Goal: Transaction & Acquisition: Purchase product/service

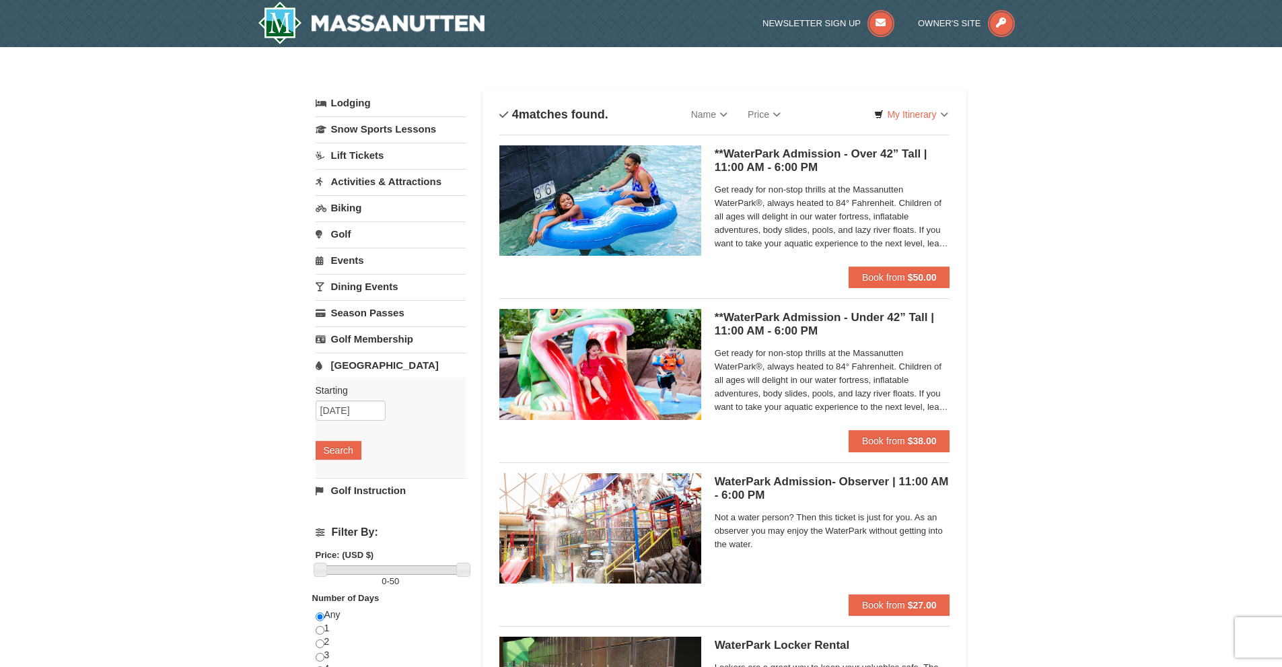
click at [869, 219] on span "Get ready for non-stop thrills at the Massanutten WaterPark®, always heated to …" at bounding box center [833, 216] width 236 height 67
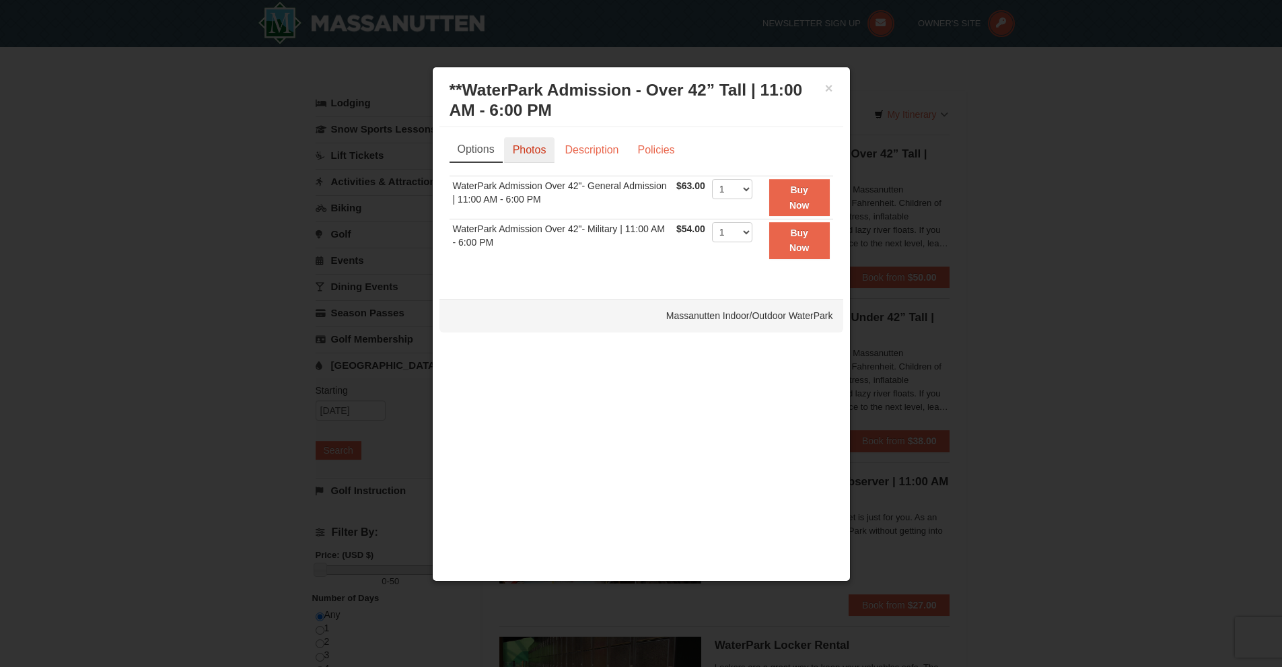
click at [532, 157] on link "Photos" at bounding box center [529, 150] width 51 height 26
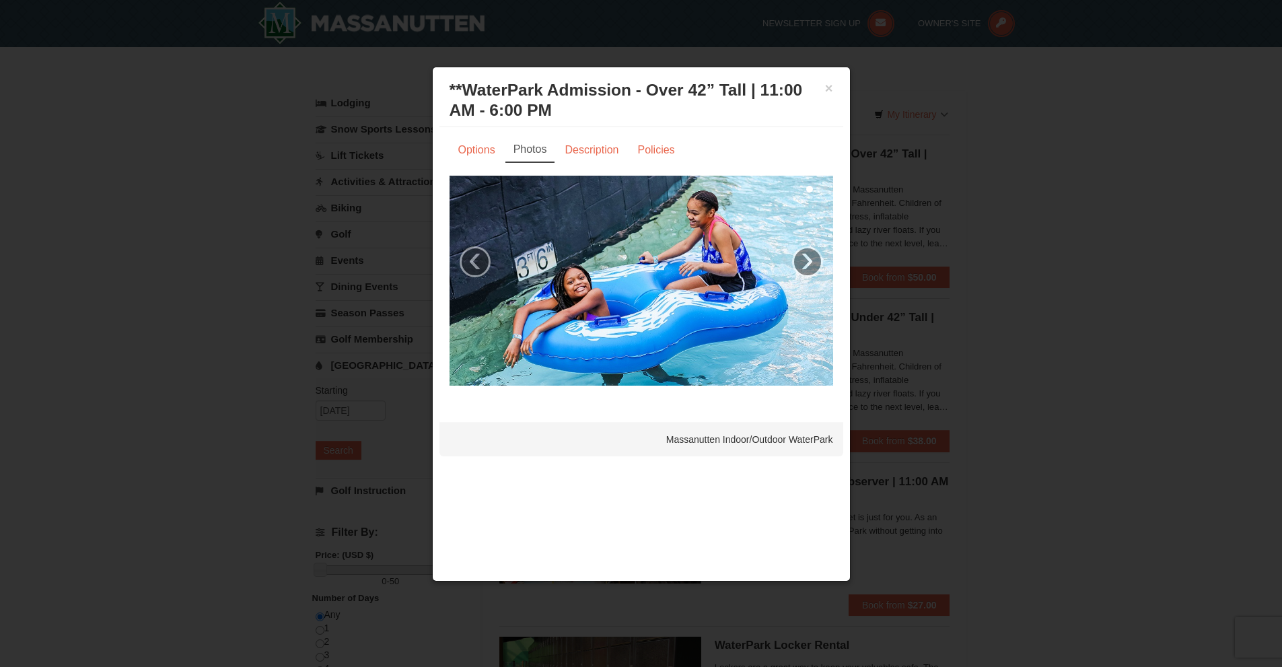
click at [628, 152] on li "Description" at bounding box center [592, 150] width 73 height 26
click at [605, 151] on link "Description" at bounding box center [591, 150] width 71 height 26
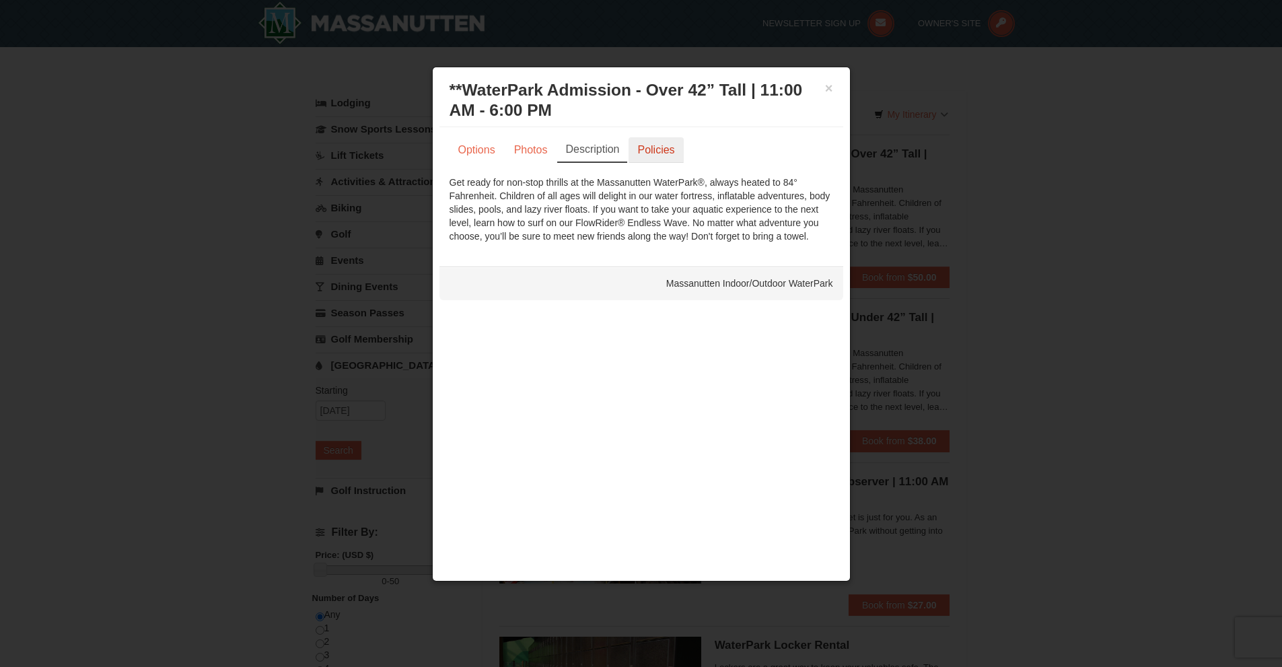
click at [646, 153] on link "Policies" at bounding box center [655, 150] width 55 height 26
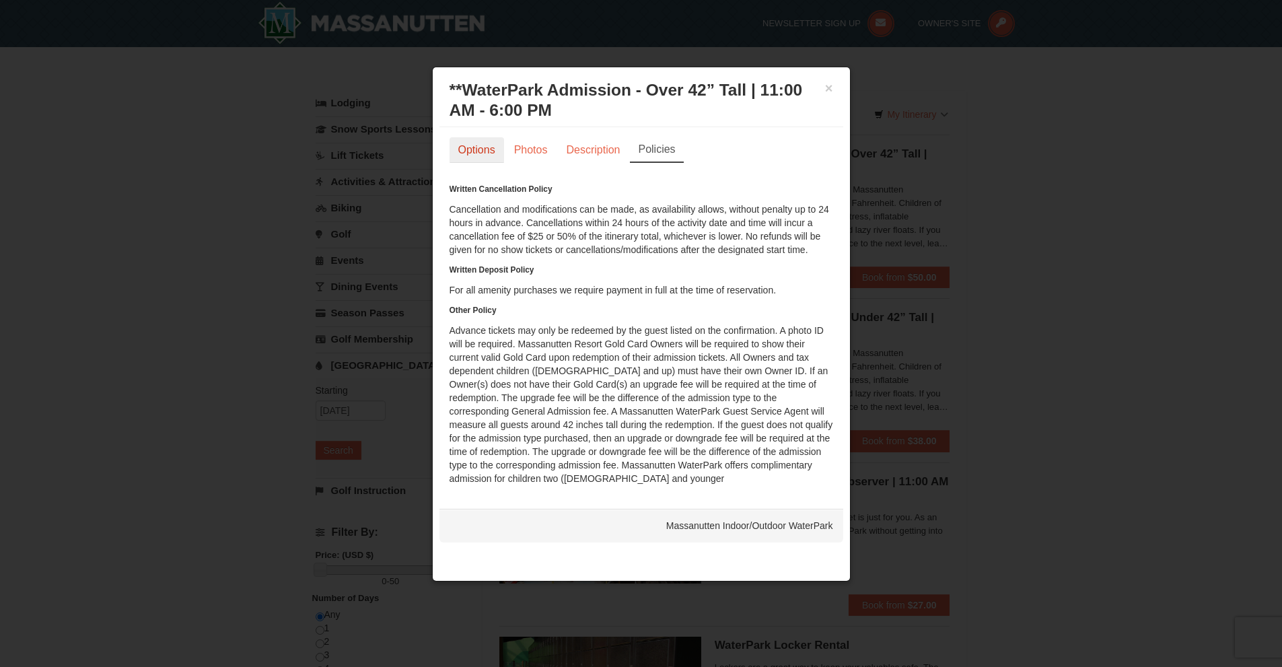
click at [488, 155] on link "Options" at bounding box center [476, 150] width 55 height 26
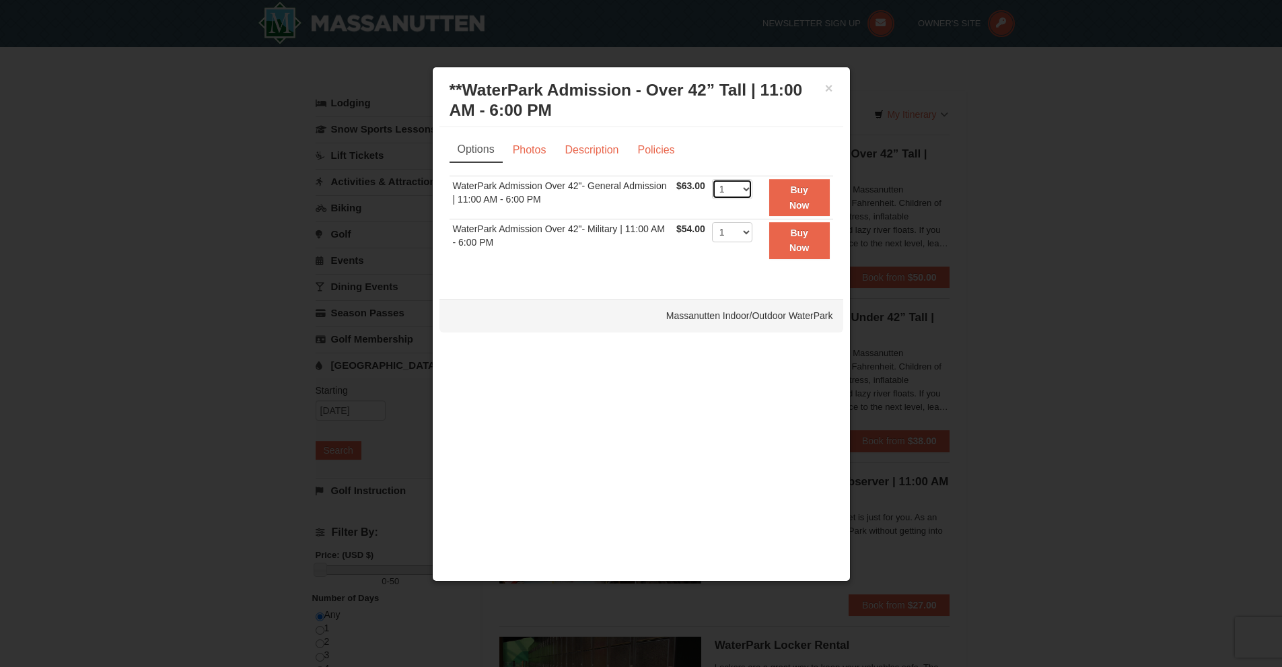
click at [735, 188] on select "1 2 3 4 5 6 7 8 9 10 11 12 13 14 15 16 17 18 19 20 21 22" at bounding box center [732, 189] width 40 height 20
select select "6"
click at [712, 179] on select "1 2 3 4 5 6 7 8 9 10 11 12 13 14 15 16 17 18 19 20 21 22" at bounding box center [732, 189] width 40 height 20
click at [802, 207] on strong "Buy Now" at bounding box center [799, 197] width 20 height 26
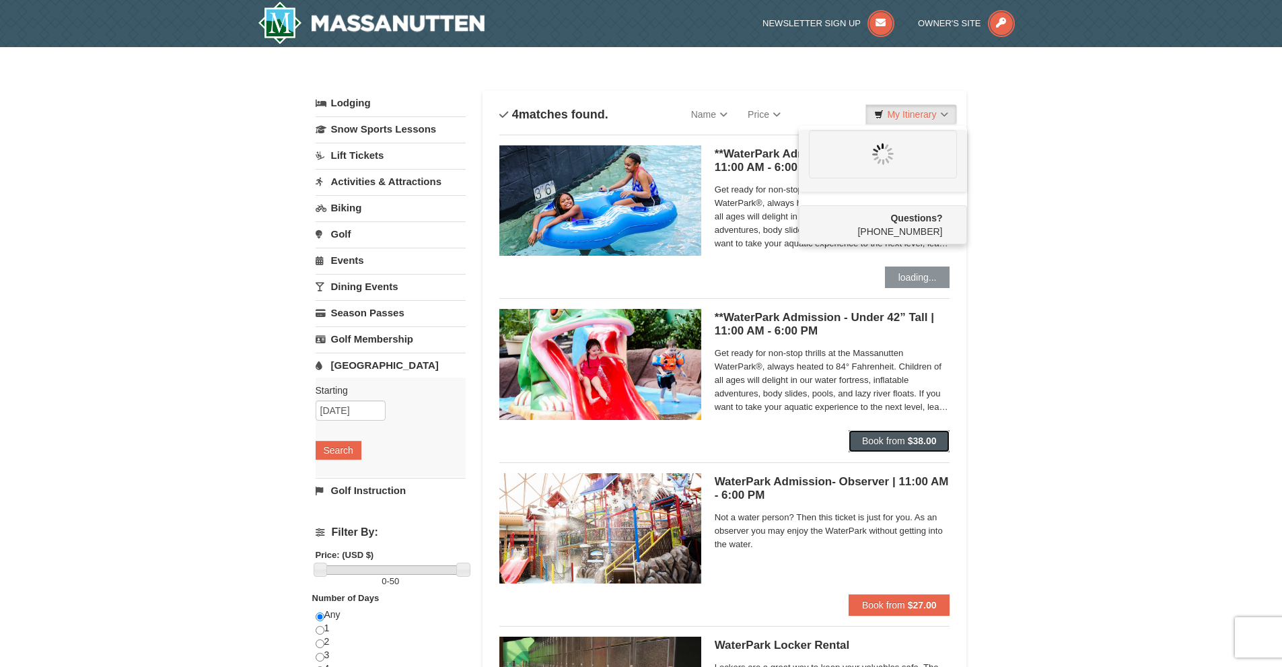
click at [922, 442] on strong "$38.00" at bounding box center [922, 440] width 29 height 11
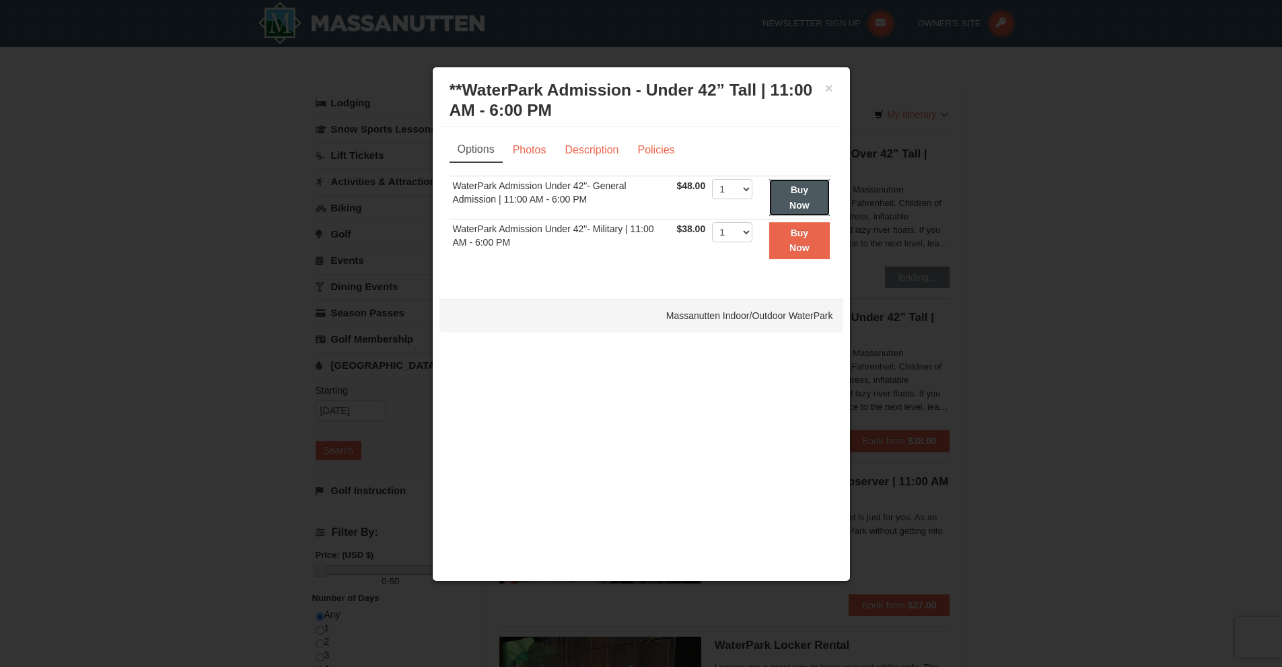
click at [783, 195] on button "Buy Now" at bounding box center [799, 197] width 60 height 37
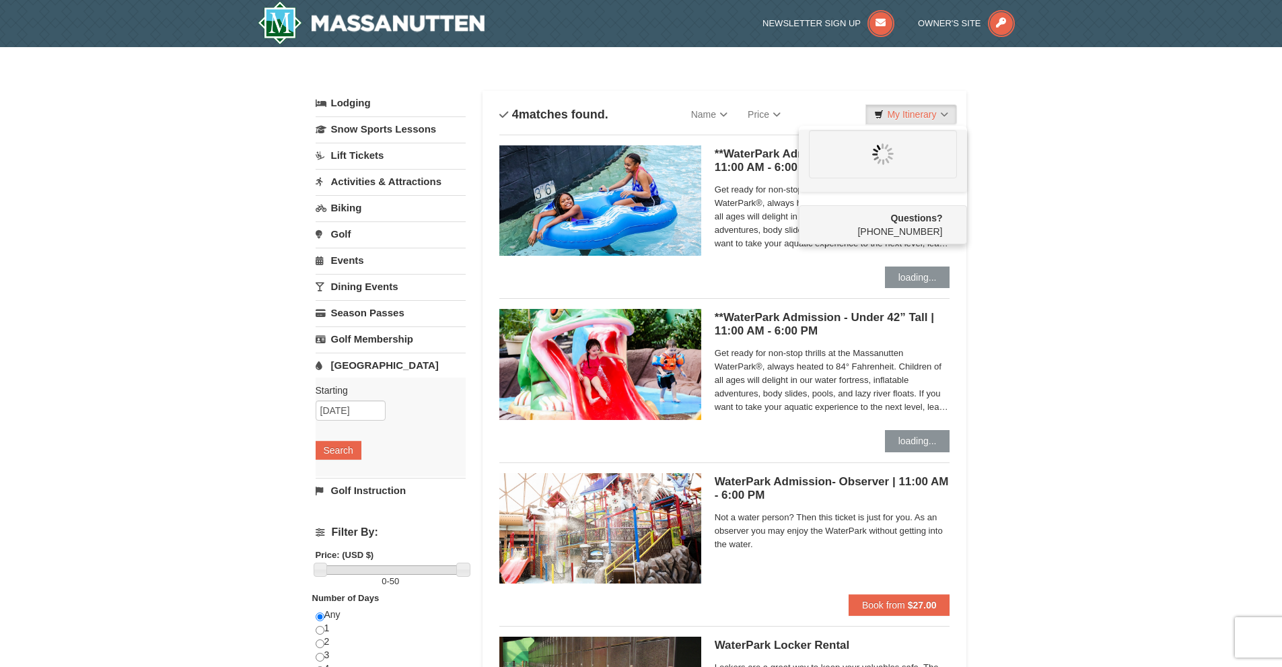
click at [357, 263] on link "Events" at bounding box center [391, 260] width 150 height 25
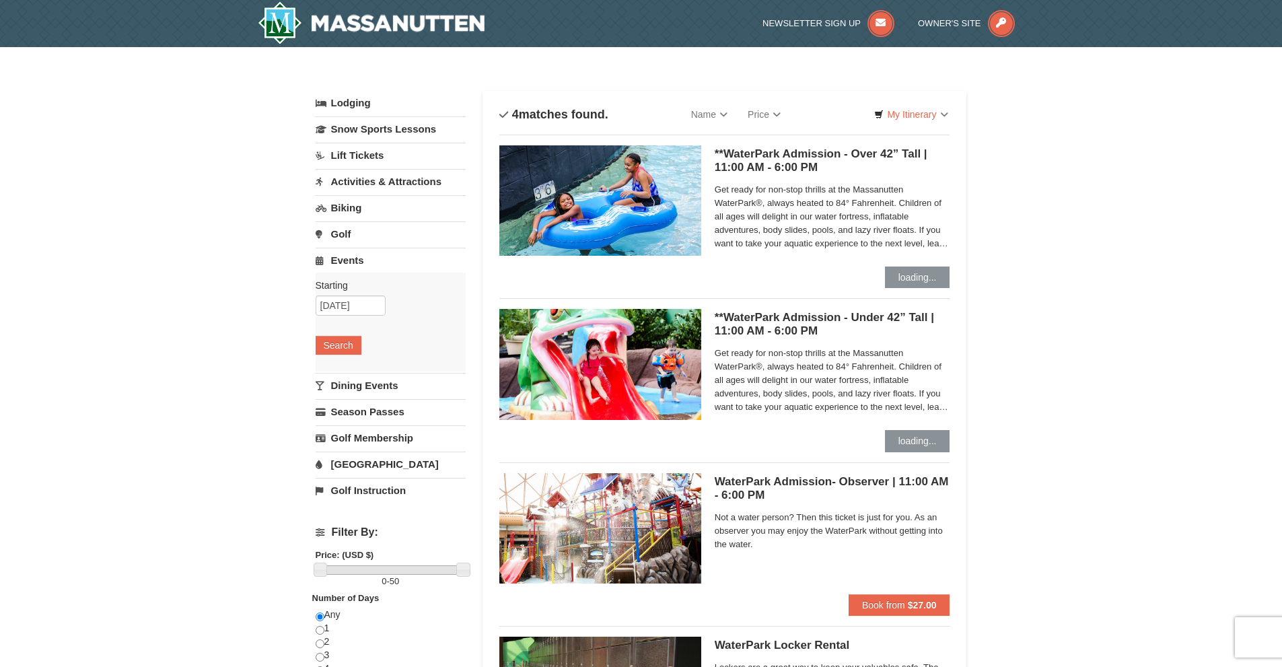
click at [373, 472] on link "[GEOGRAPHIC_DATA]" at bounding box center [391, 463] width 150 height 25
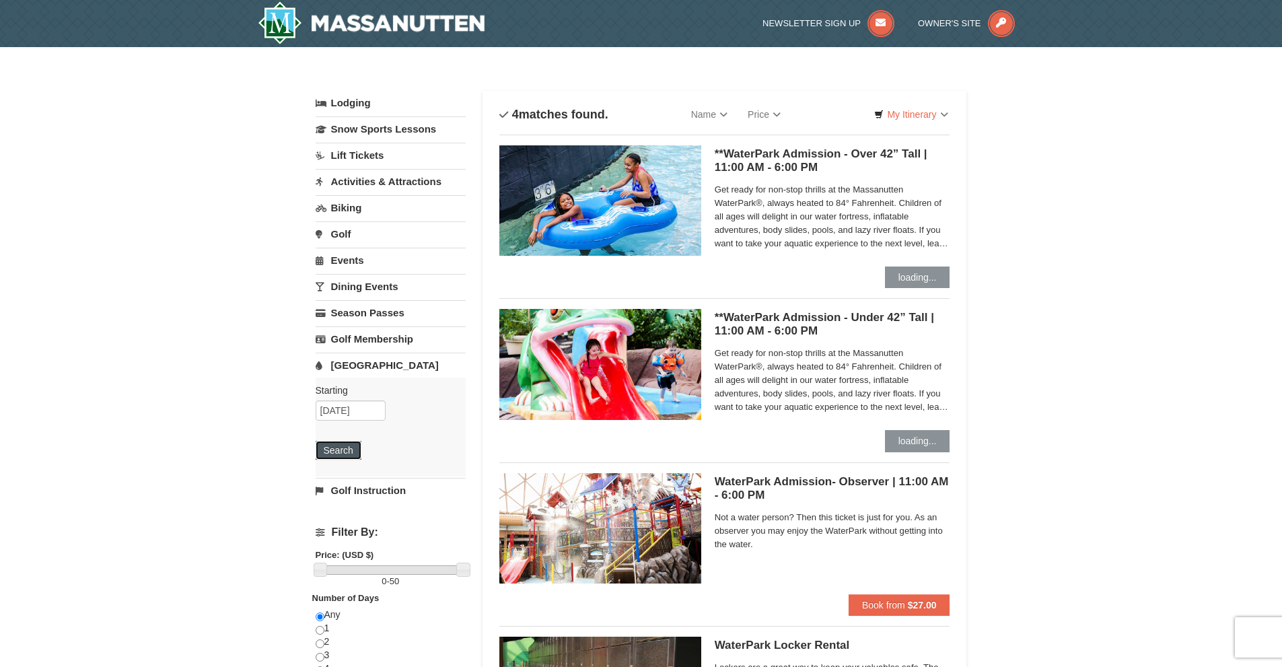
click at [355, 449] on button "Search" at bounding box center [339, 450] width 46 height 19
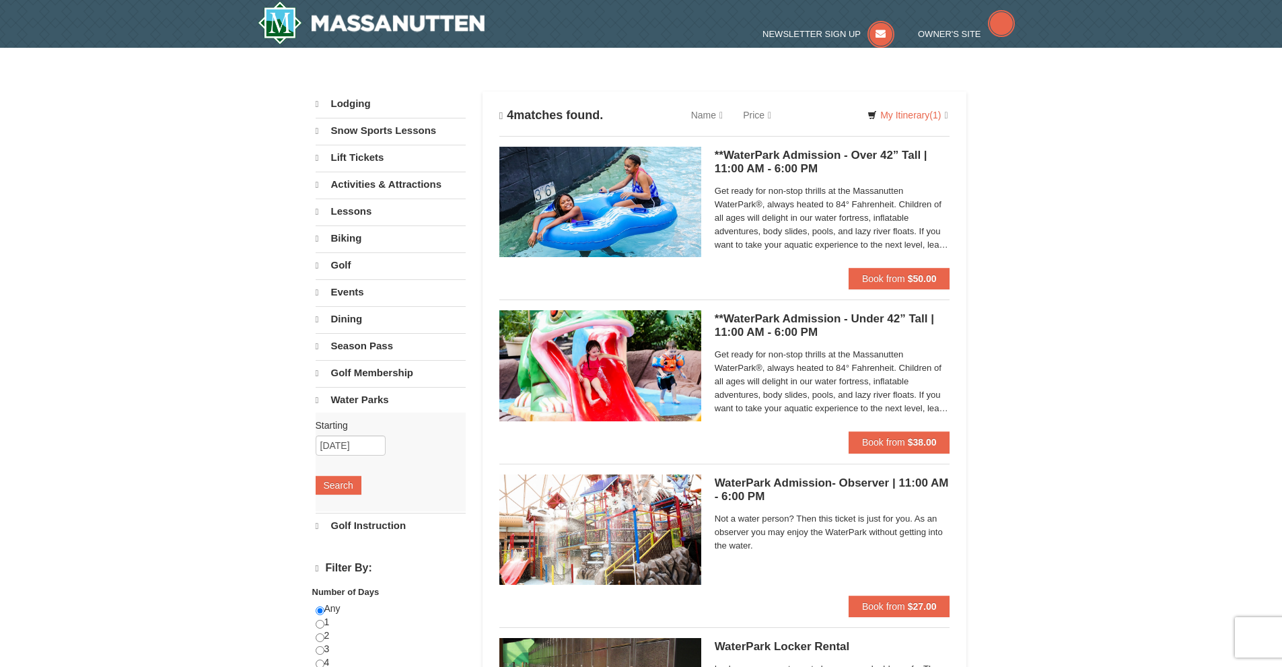
select select "9"
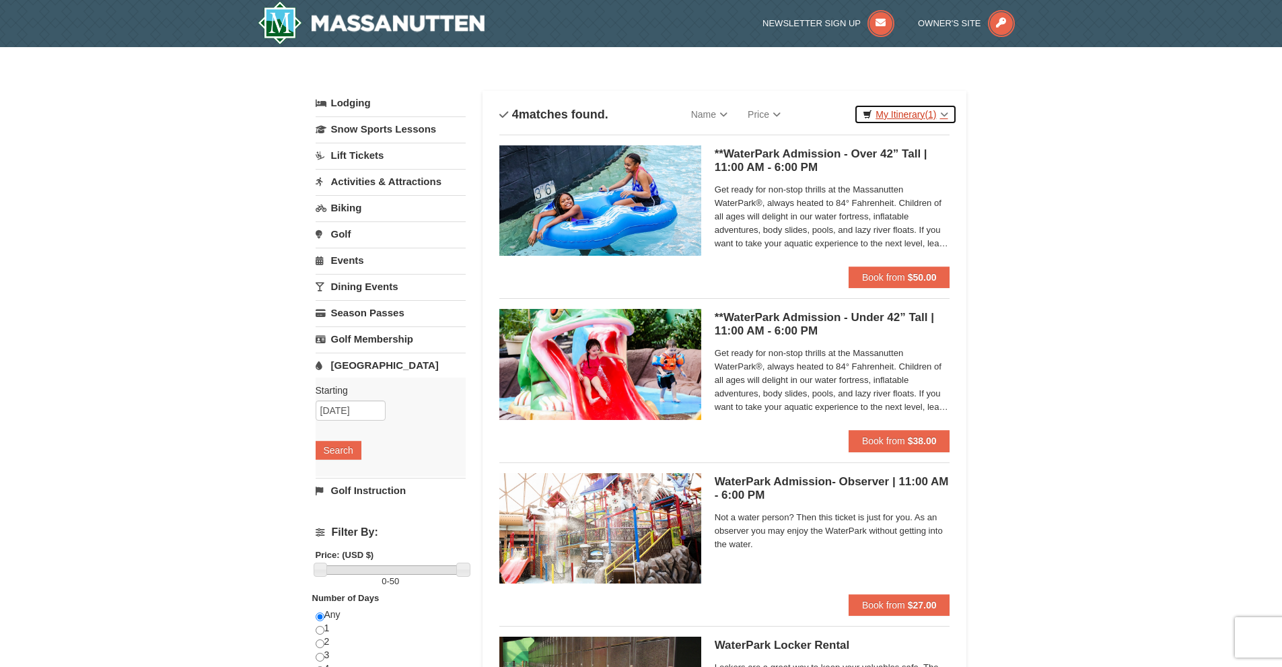
click at [923, 113] on link "My Itinerary (1)" at bounding box center [905, 114] width 102 height 20
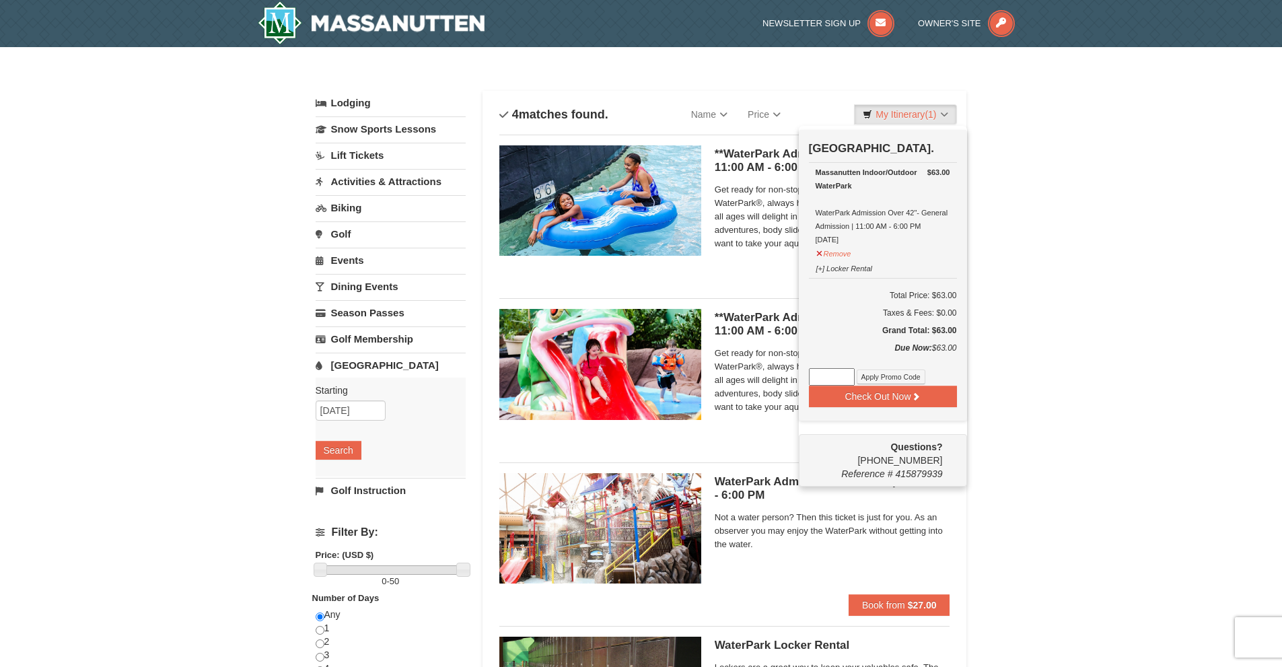
click at [977, 110] on div "× Categories List Filter My Itinerary (1) Check Out Now Water Park Pass. $63.00…" at bounding box center [641, 437] width 678 height 753
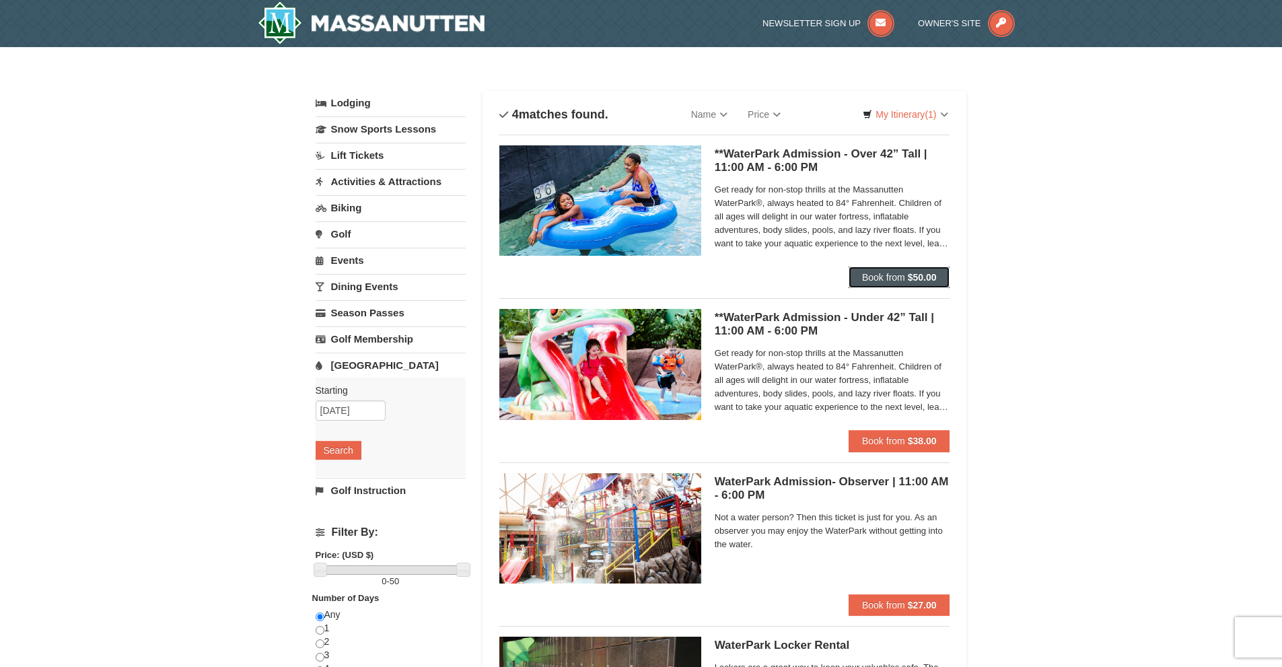
click at [900, 279] on span "Book from" at bounding box center [883, 277] width 43 height 11
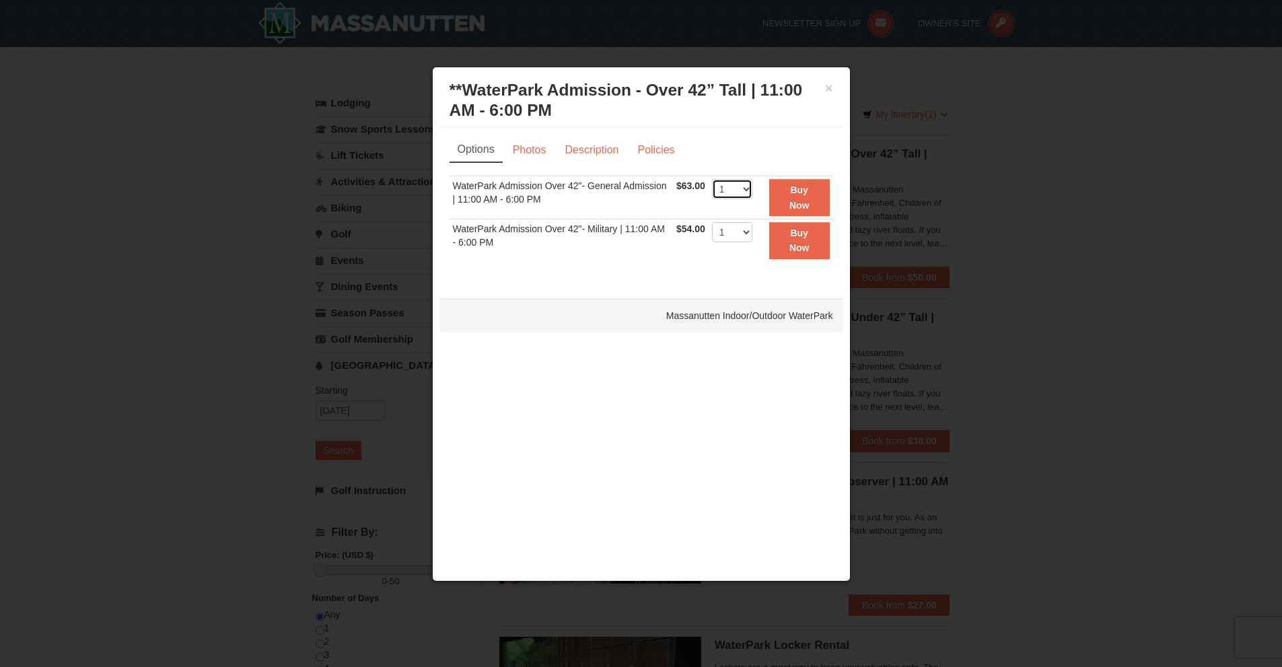
click at [743, 188] on select "1 2 3 4 5 6 7 8 9 10 11 12 13 14 15 16 17 18 19 20 21 22" at bounding box center [732, 189] width 40 height 20
select select "5"
click at [712, 179] on select "1 2 3 4 5 6 7 8 9 10 11 12 13 14 15 16 17 18 19 20 21 22" at bounding box center [732, 189] width 40 height 20
click at [786, 200] on button "Buy Now" at bounding box center [799, 197] width 61 height 37
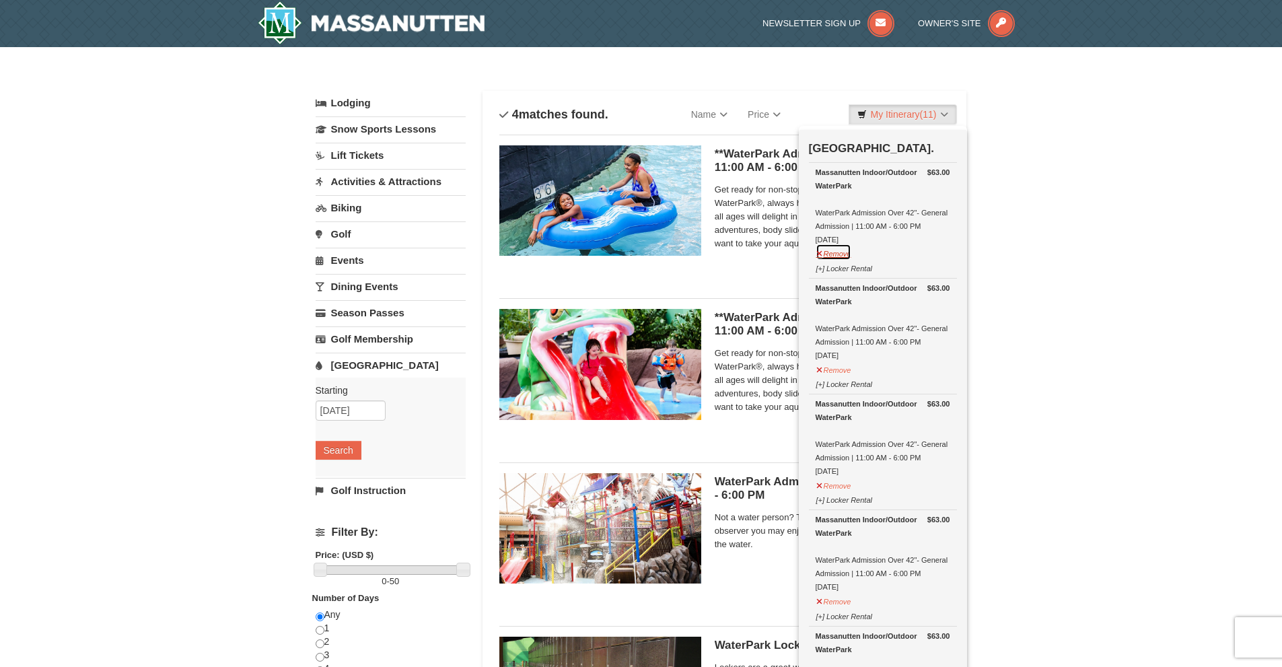
click at [838, 256] on button "Remove" at bounding box center [834, 252] width 36 height 17
click at [838, 257] on button "Remove" at bounding box center [834, 252] width 36 height 17
click at [834, 253] on button "Remove" at bounding box center [834, 252] width 36 height 17
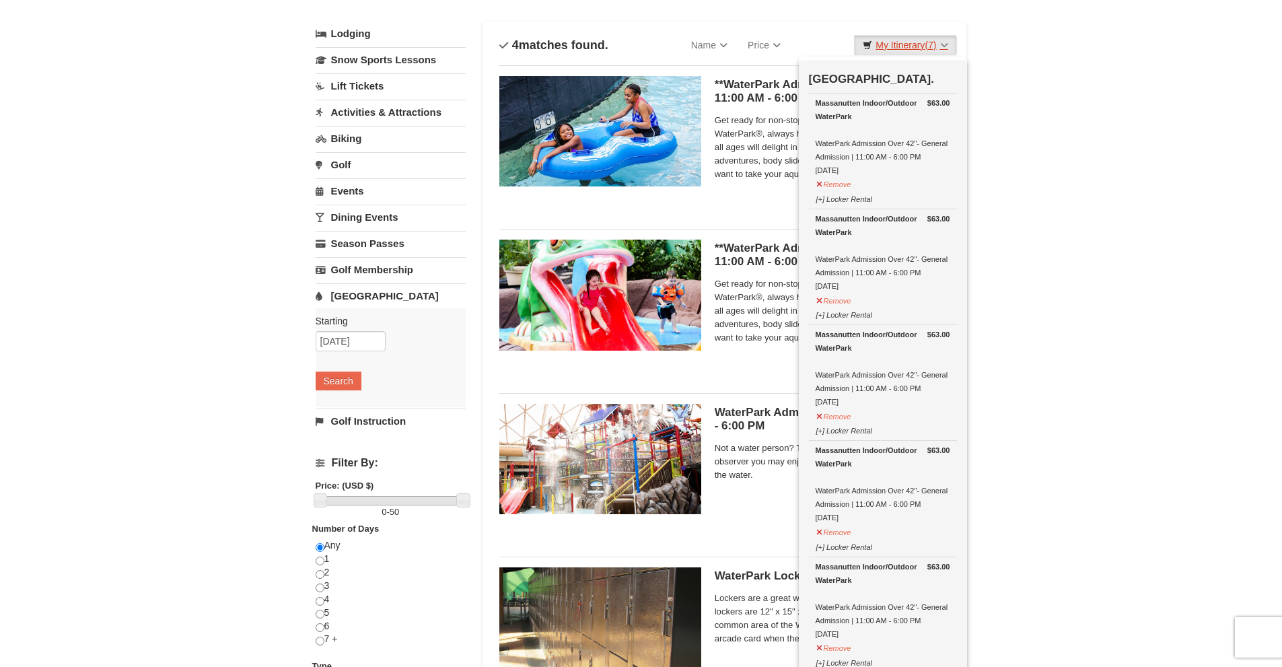
scroll to position [67, 0]
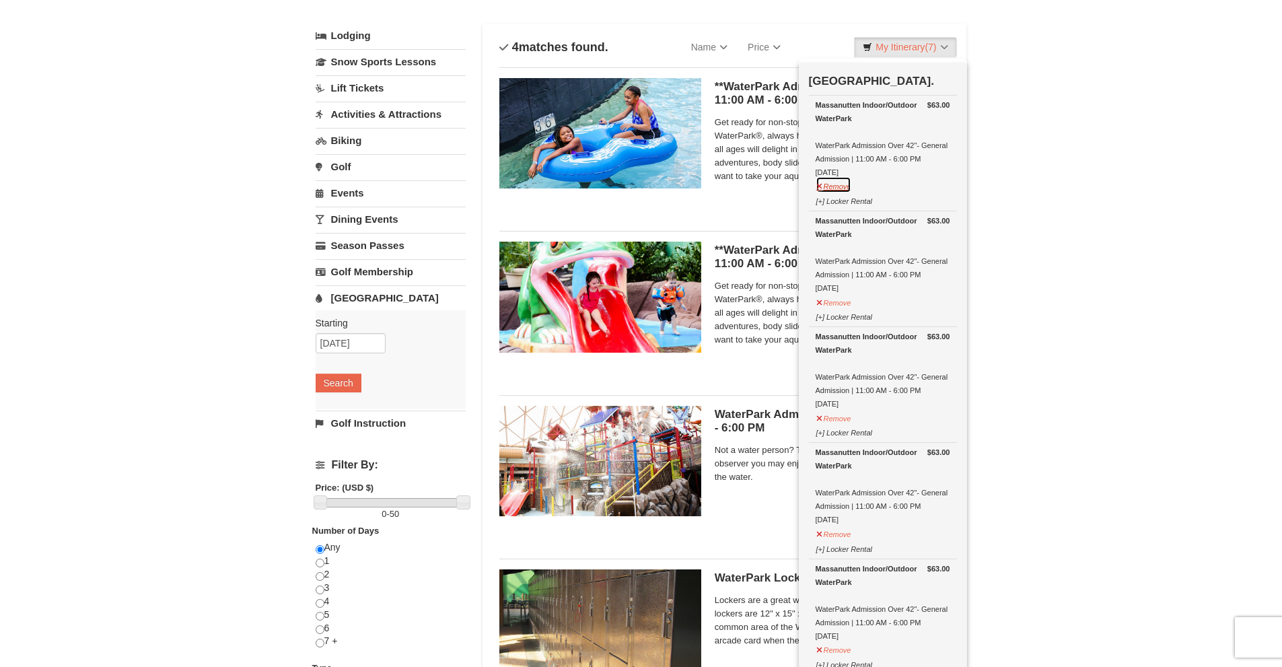
click at [838, 191] on button "Remove" at bounding box center [834, 184] width 36 height 17
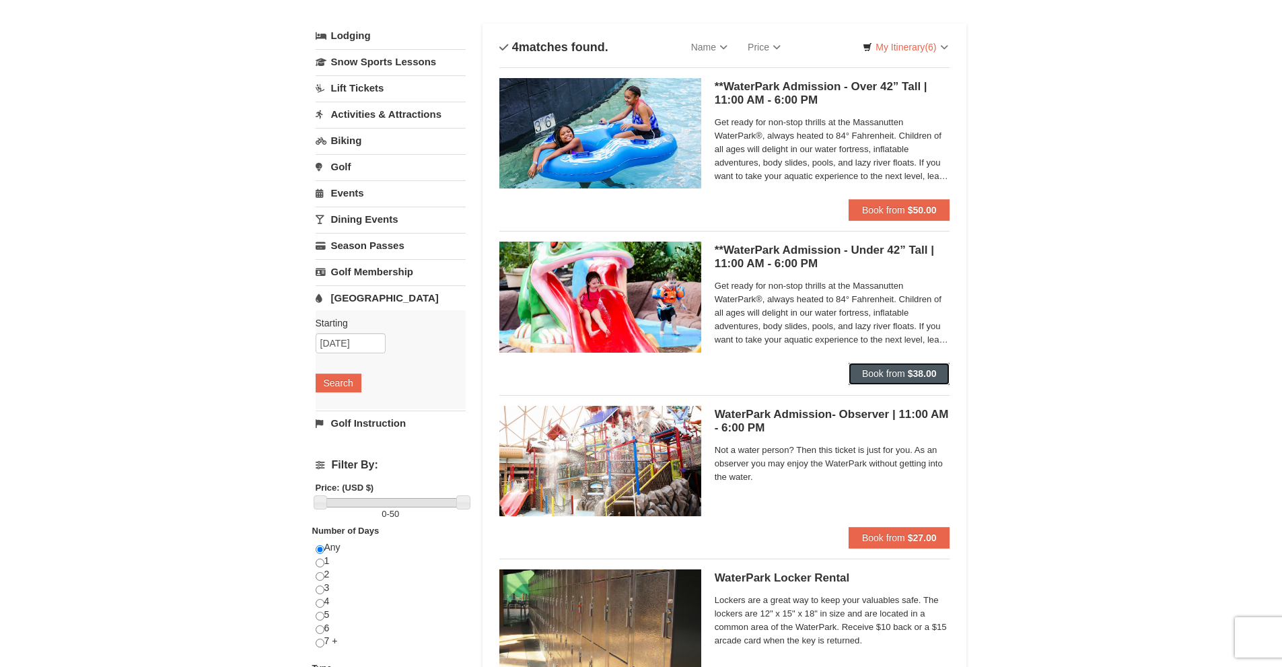
click at [888, 377] on span "Book from" at bounding box center [883, 373] width 43 height 11
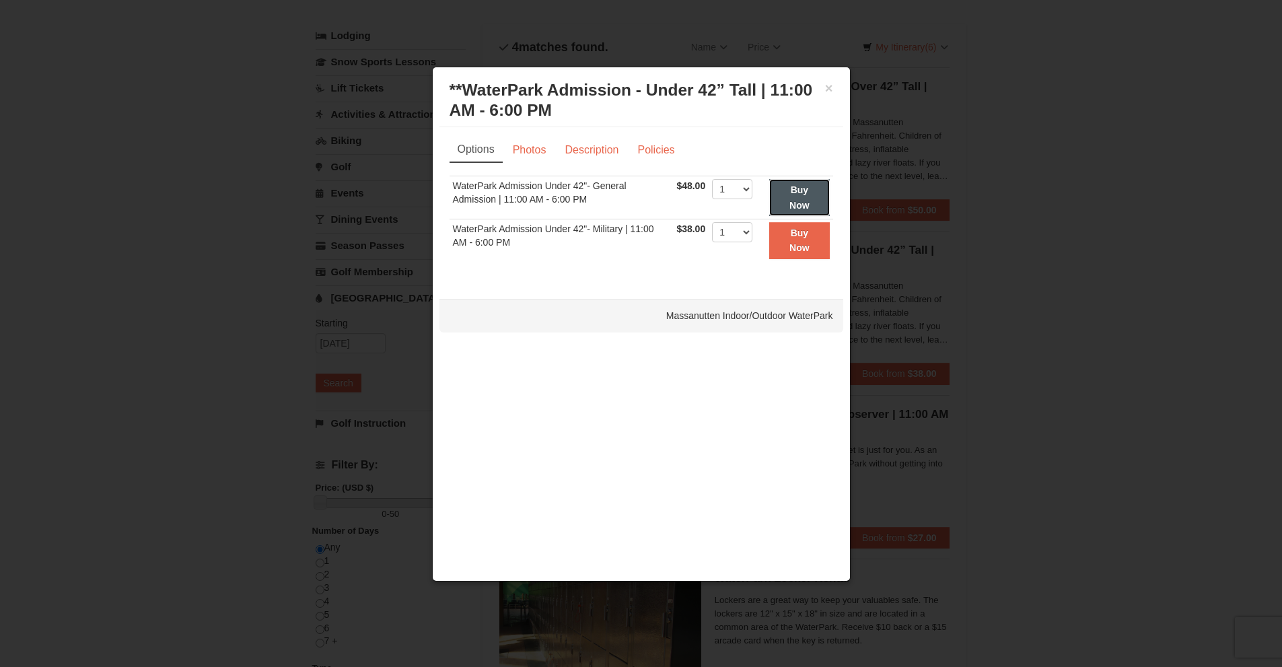
click at [787, 201] on button "Buy Now" at bounding box center [799, 197] width 60 height 37
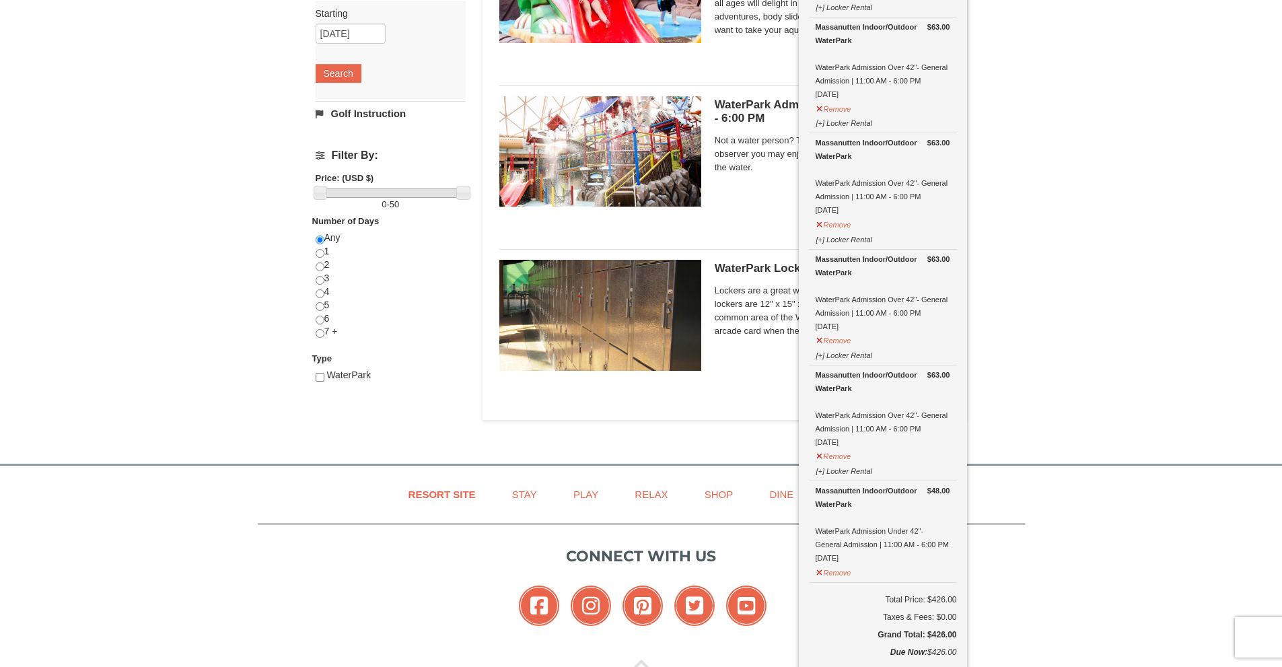
scroll to position [475, 0]
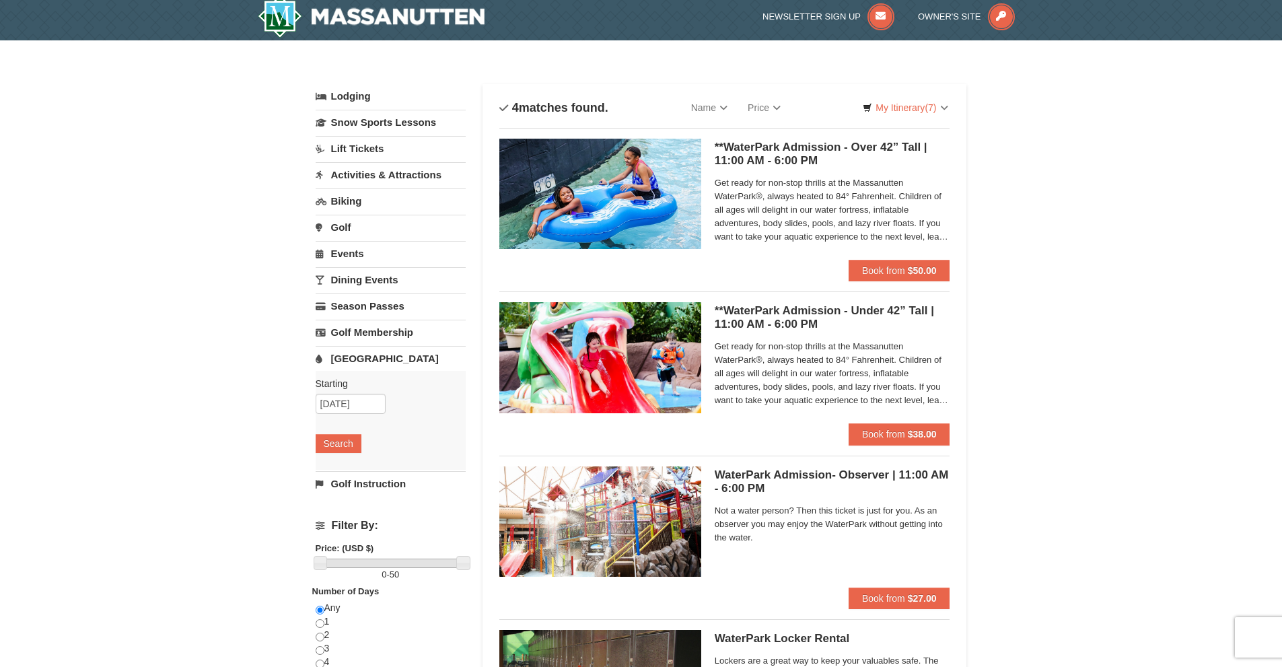
scroll to position [0, 0]
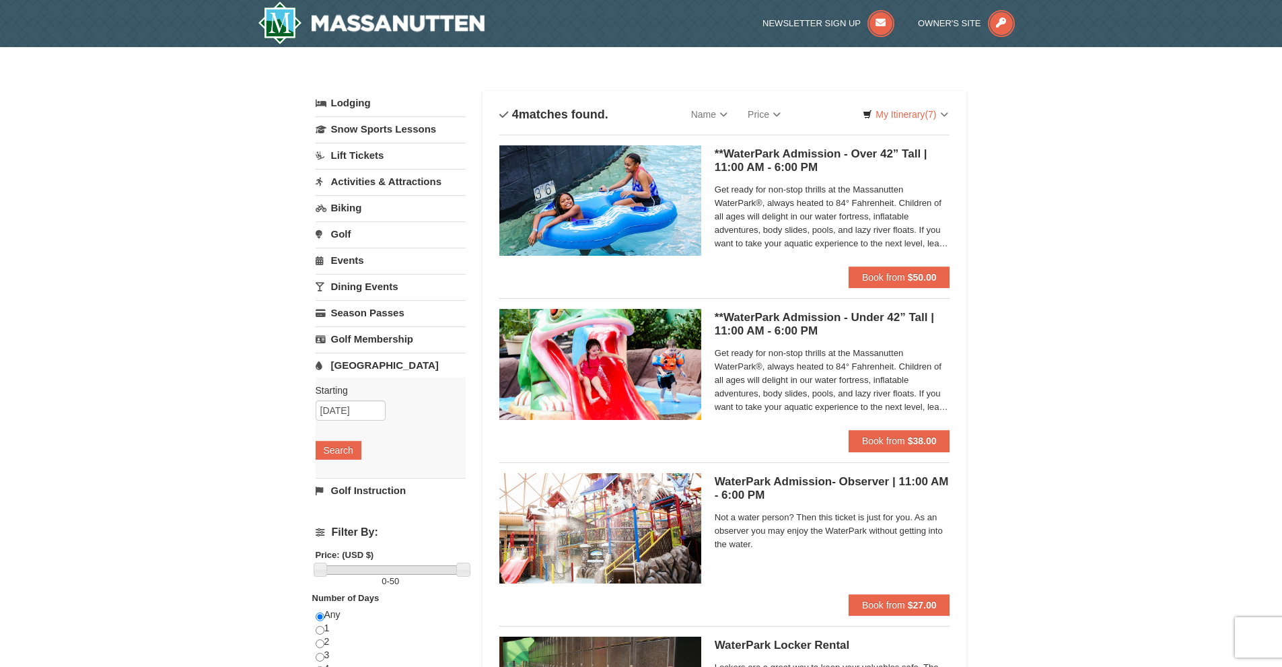
click at [356, 289] on link "Dining Events" at bounding box center [391, 286] width 150 height 25
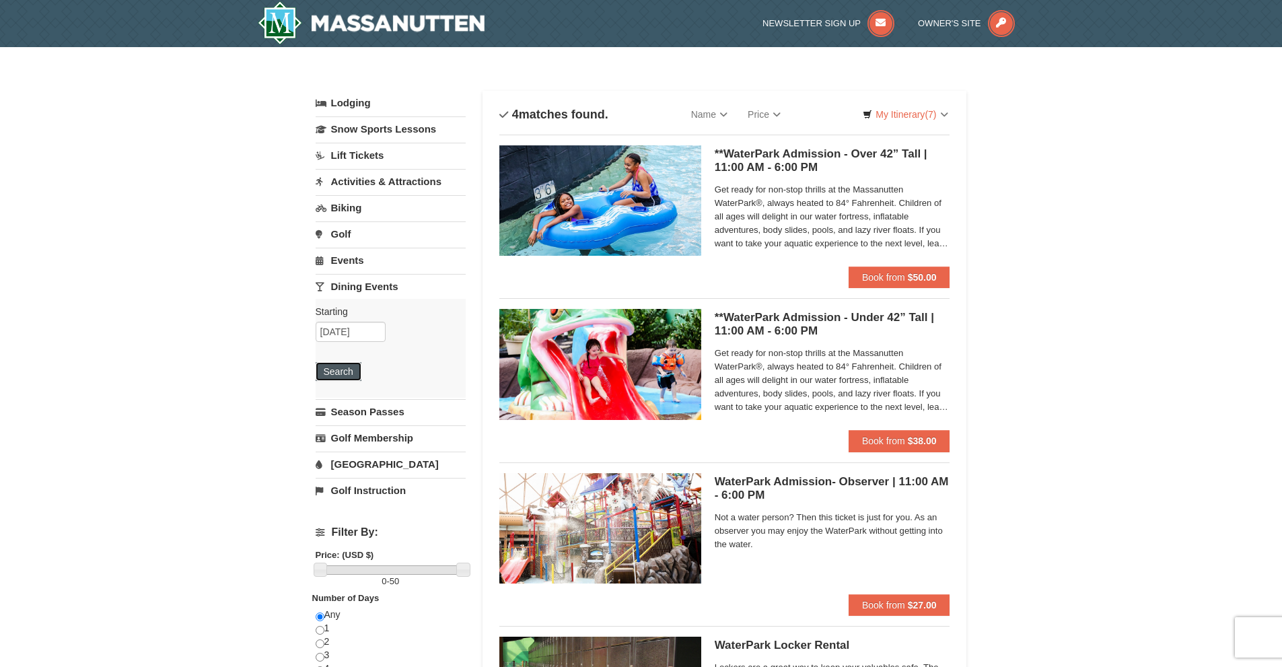
click at [339, 370] on button "Search" at bounding box center [339, 371] width 46 height 19
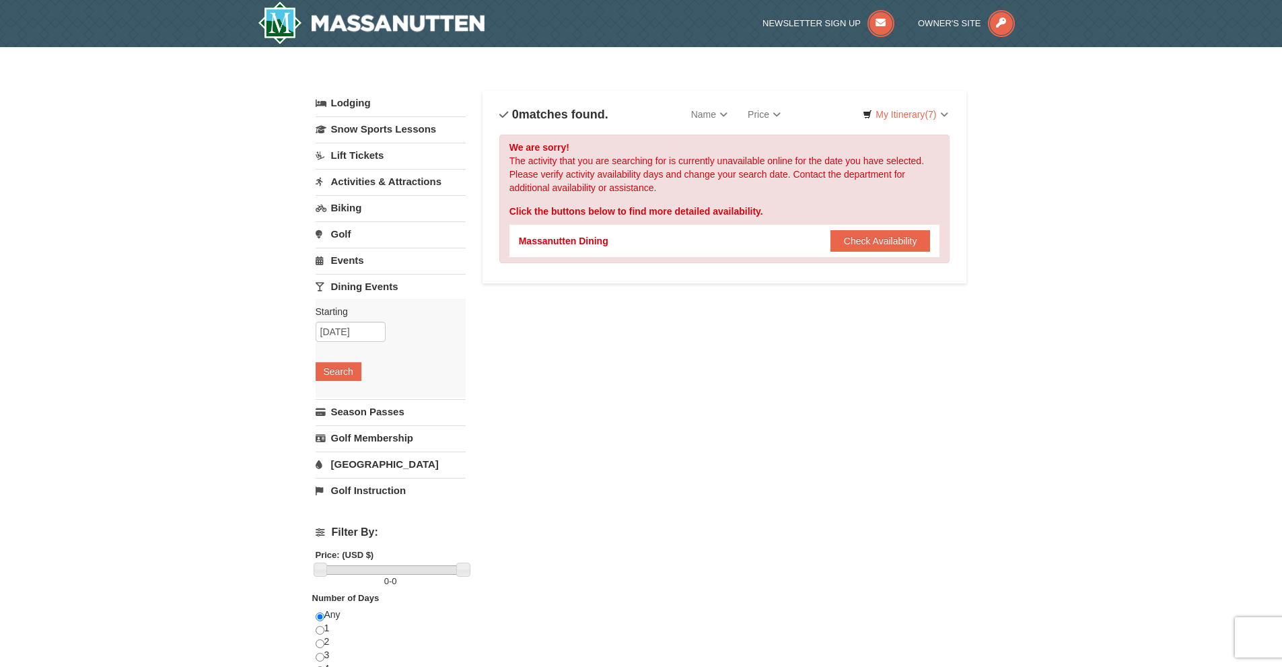
click at [369, 181] on link "Activities & Attractions" at bounding box center [391, 181] width 150 height 25
click at [340, 273] on button "Search" at bounding box center [339, 266] width 46 height 19
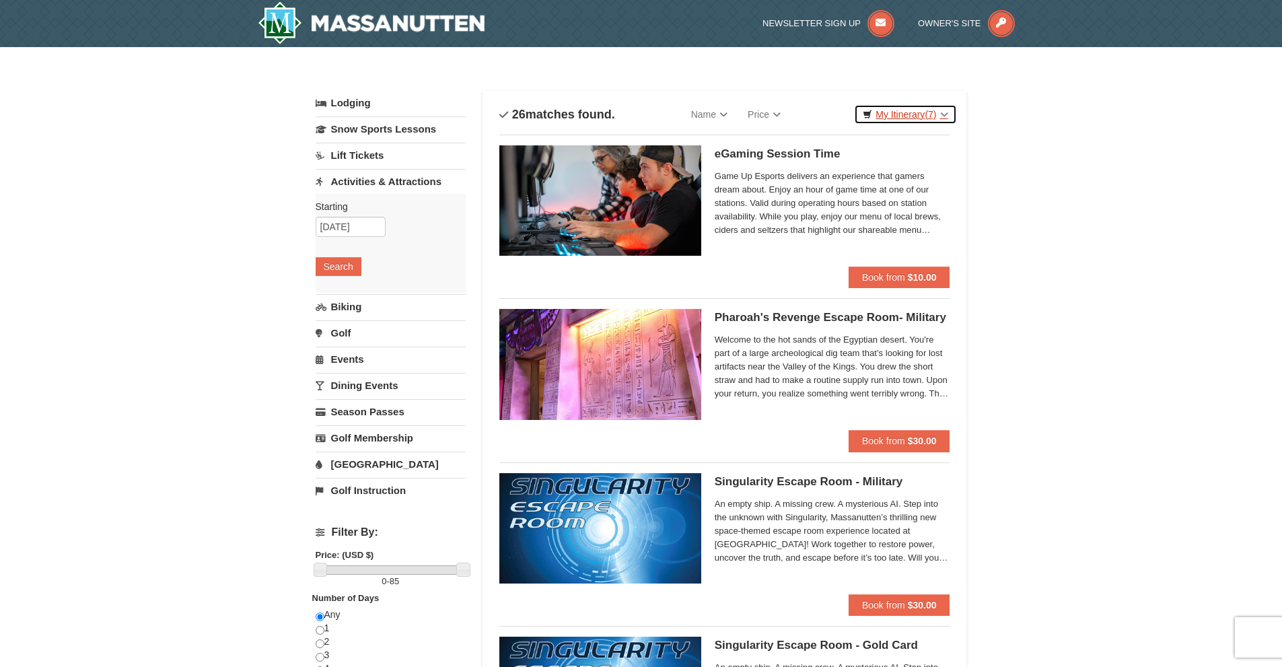
click at [903, 116] on link "My Itinerary (7)" at bounding box center [905, 114] width 102 height 20
